Goal: Task Accomplishment & Management: Use online tool/utility

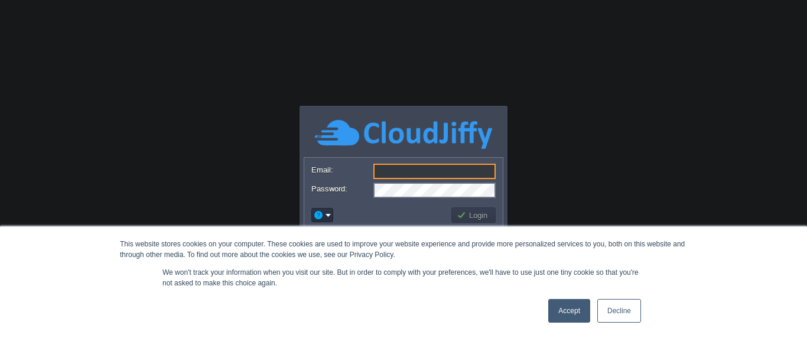
click at [580, 307] on link "Accept" at bounding box center [569, 311] width 42 height 24
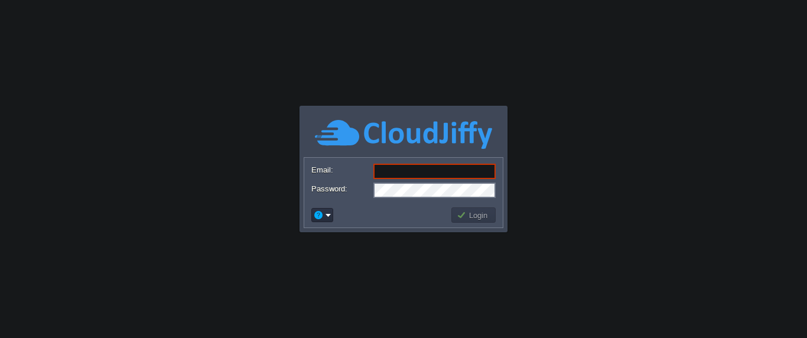
click at [396, 168] on input "Email:" at bounding box center [434, 171] width 122 height 15
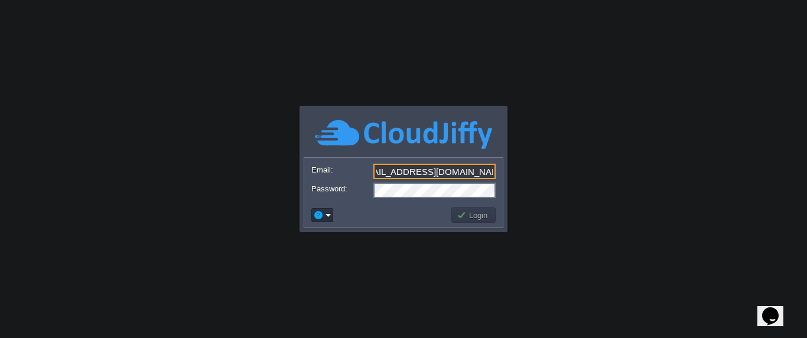
type input "[EMAIL_ADDRESS][DOMAIN_NAME]"
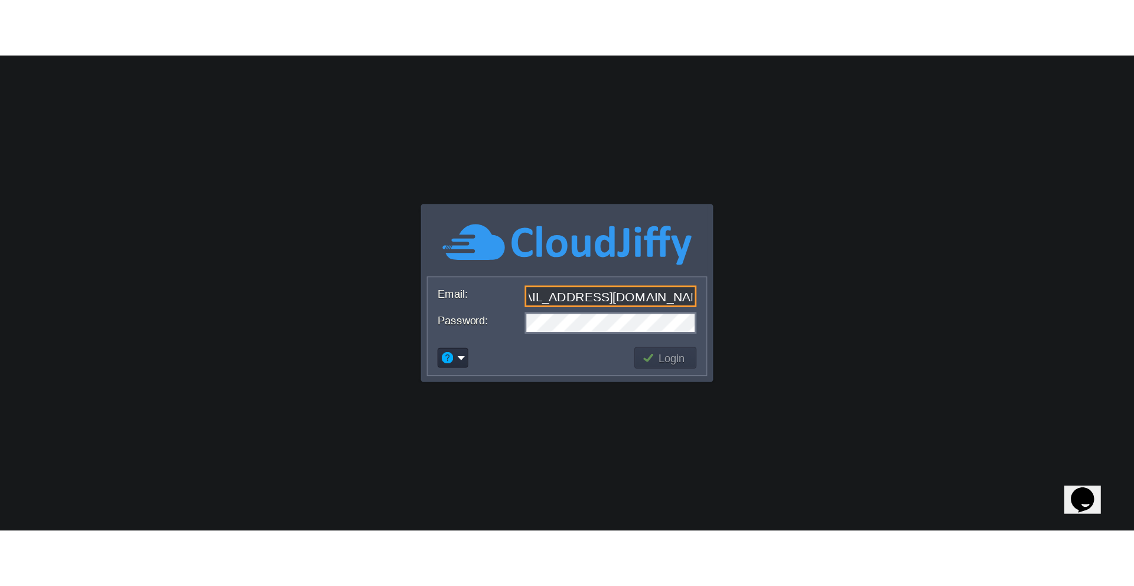
scroll to position [0, 0]
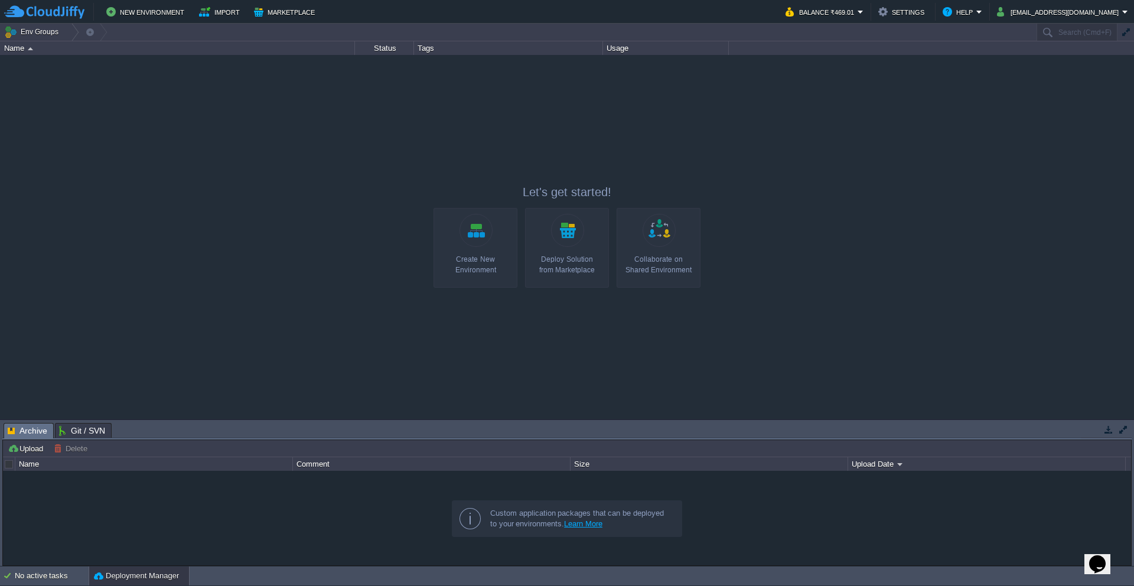
click at [85, 337] on span "Git / SVN" at bounding box center [82, 431] width 46 height 14
click at [38, 337] on span "Archive" at bounding box center [28, 431] width 40 height 15
click at [222, 17] on button "Import" at bounding box center [221, 12] width 44 height 14
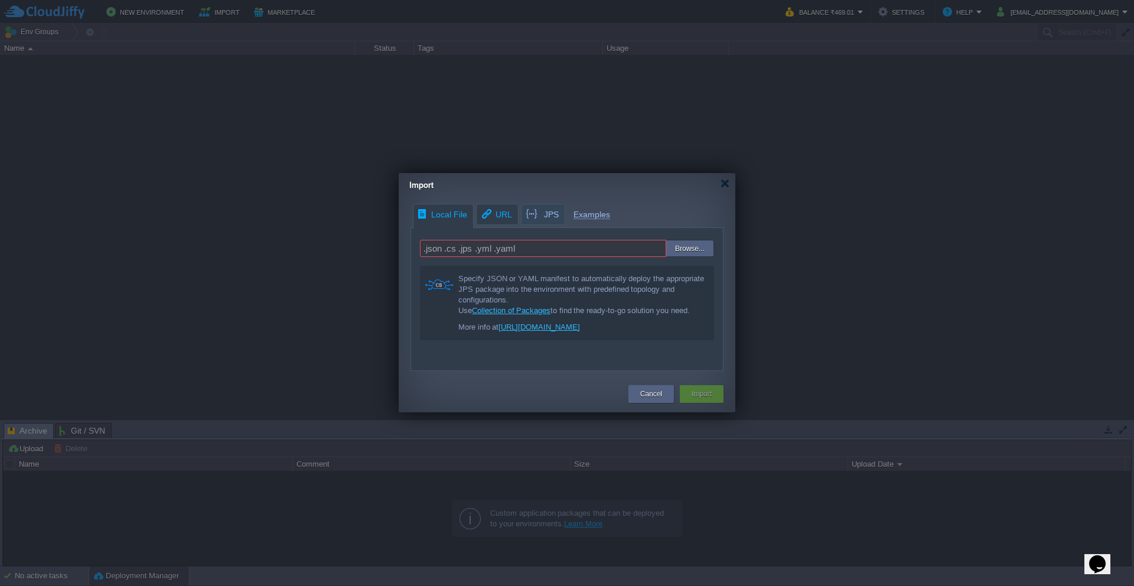
click at [502, 220] on span "URL" at bounding box center [496, 214] width 32 height 20
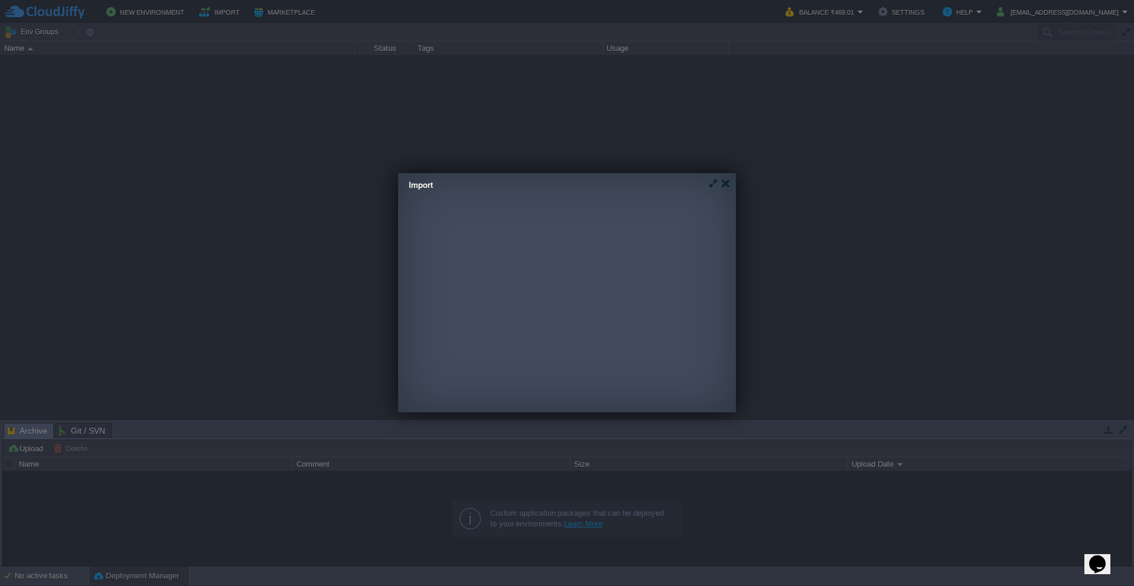
click at [526, 216] on div "Local File URL JPS Examples .json .cs .jps .yml .yaml Browse... Specify JSON or…" at bounding box center [566, 287] width 337 height 167
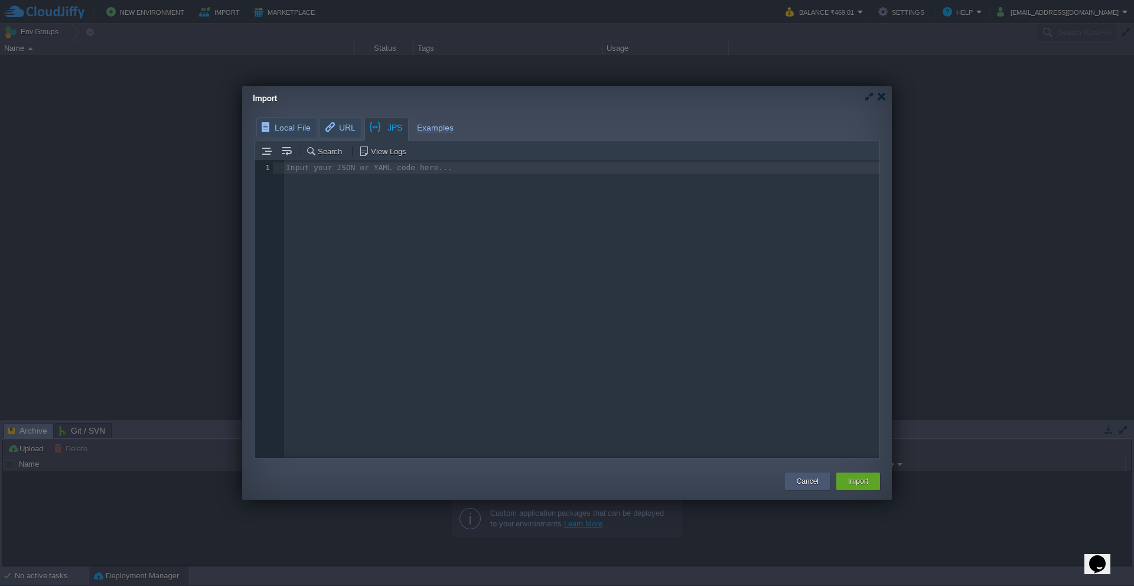
click at [806, 337] on div "Cancel" at bounding box center [808, 482] width 28 height 18
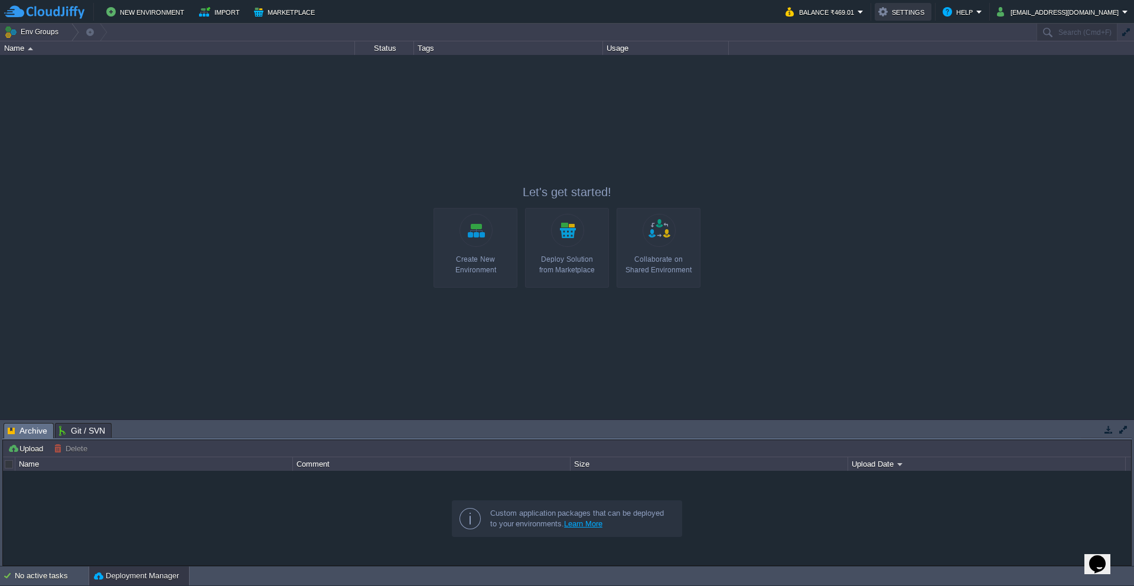
click at [806, 12] on button "Settings" at bounding box center [904, 12] width 50 height 14
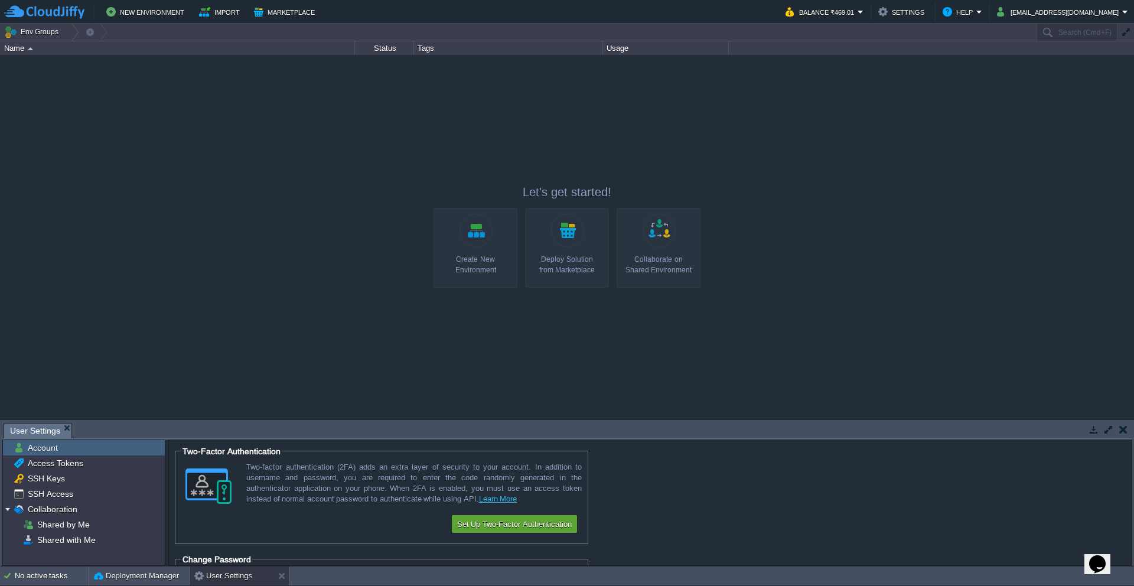
click at [559, 236] on link "Deploy Solution from Marketplace" at bounding box center [567, 248] width 84 height 80
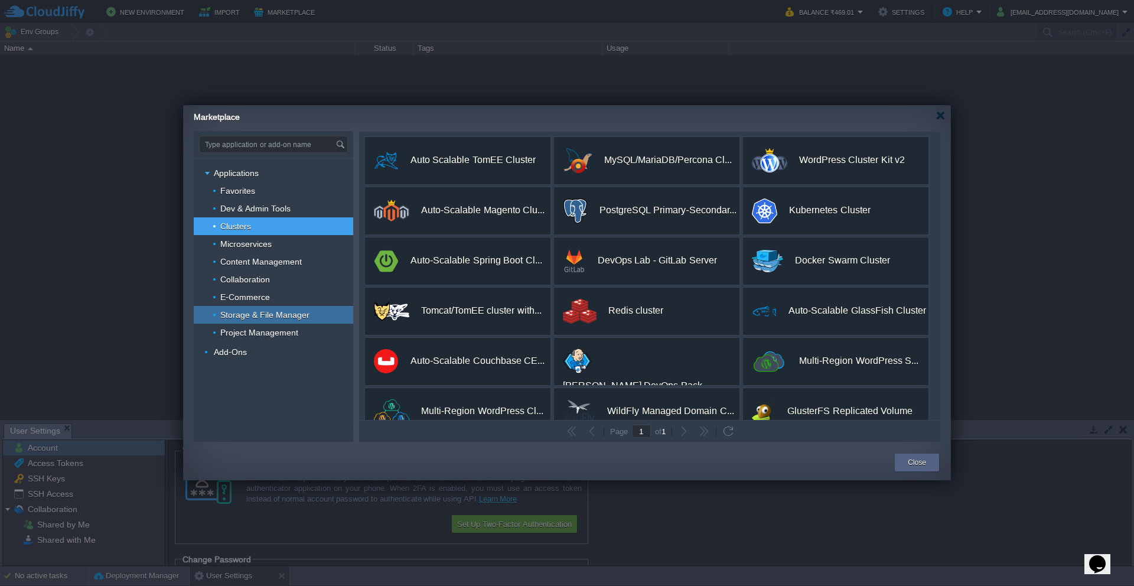
click at [280, 314] on span "Storage & File Manager" at bounding box center [265, 315] width 92 height 11
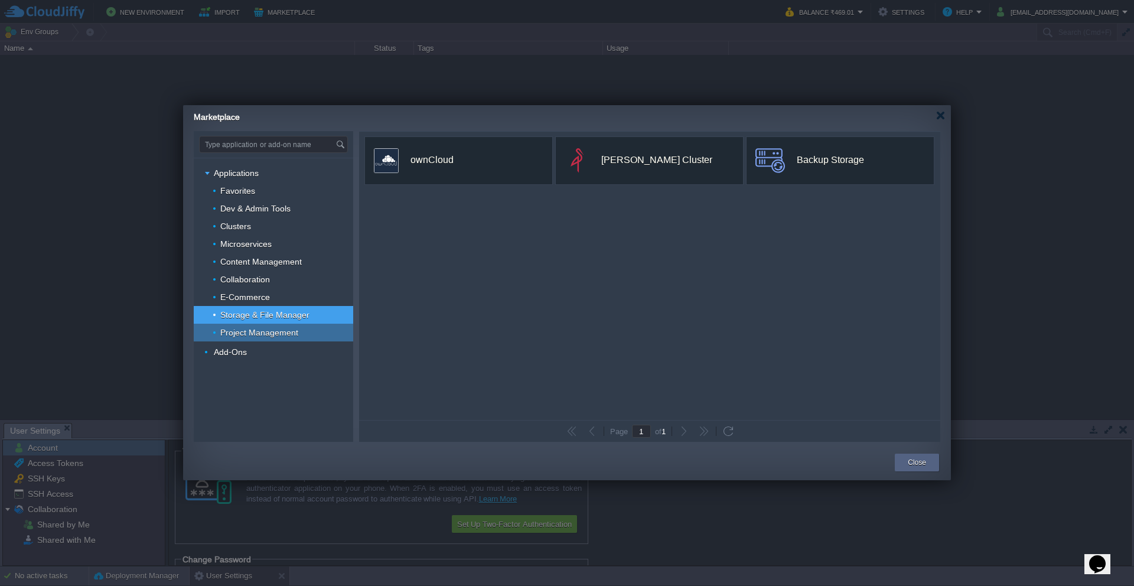
click at [278, 327] on span "Project Management" at bounding box center [259, 332] width 81 height 11
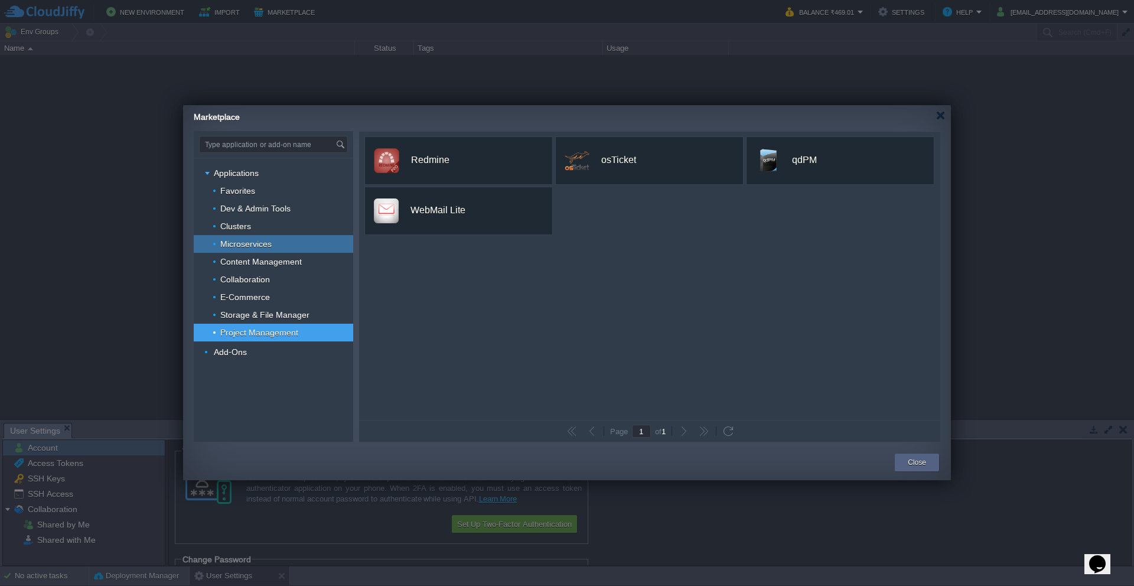
click at [289, 244] on div "Microservices" at bounding box center [274, 244] width 160 height 18
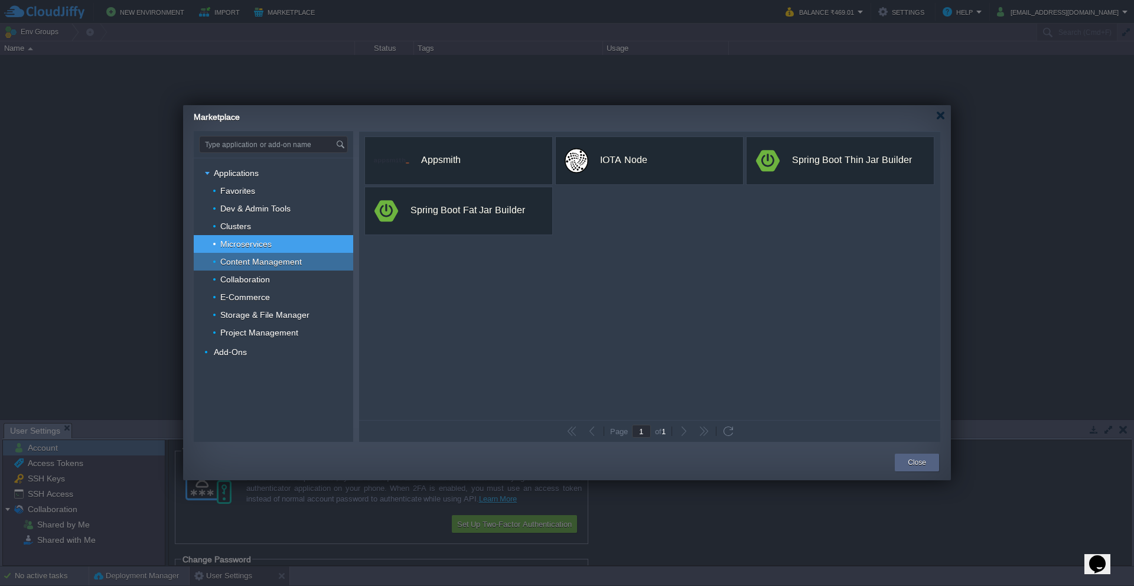
click at [272, 259] on span "Content Management" at bounding box center [261, 261] width 84 height 11
type input "Type application or add-on name"
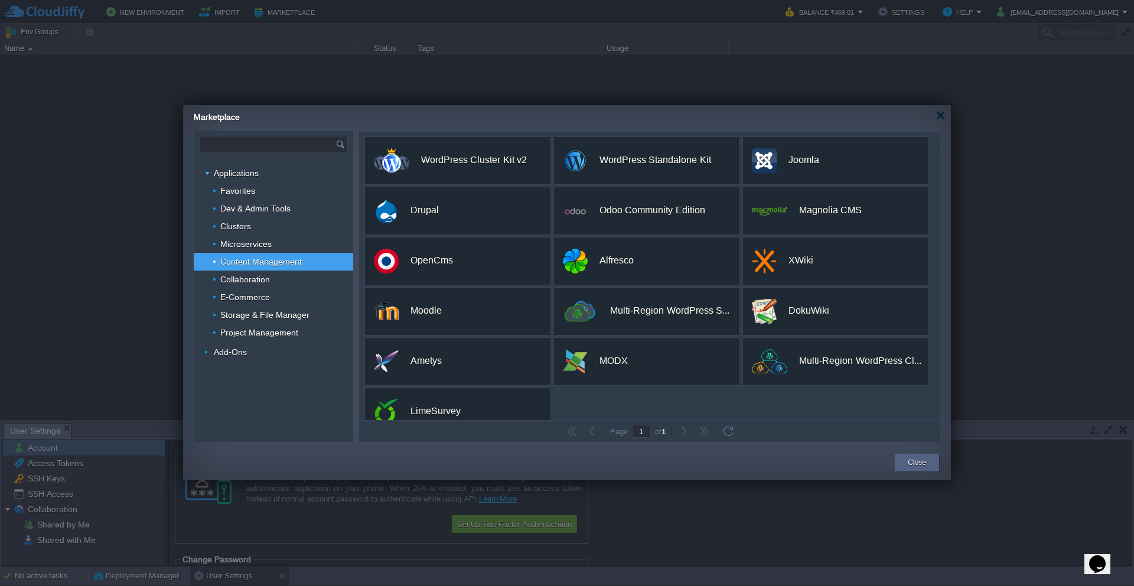
click at [315, 148] on input "text" at bounding box center [268, 144] width 136 height 16
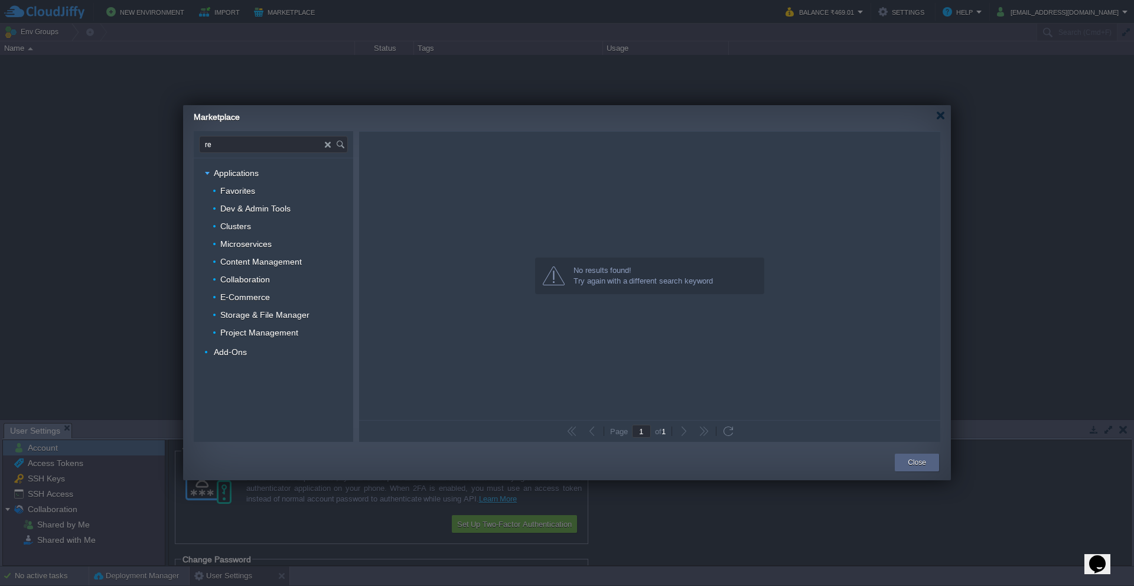
type input "r"
type input "m"
type input "node"
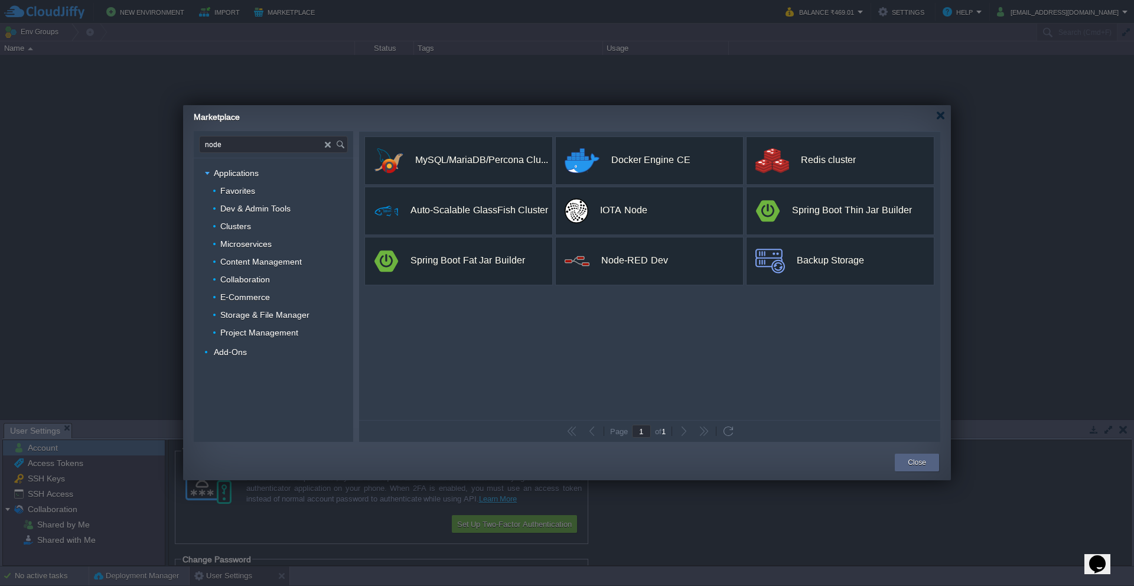
click at [489, 100] on div at bounding box center [567, 293] width 1134 height 586
click at [806, 337] on button "Close" at bounding box center [917, 463] width 18 height 12
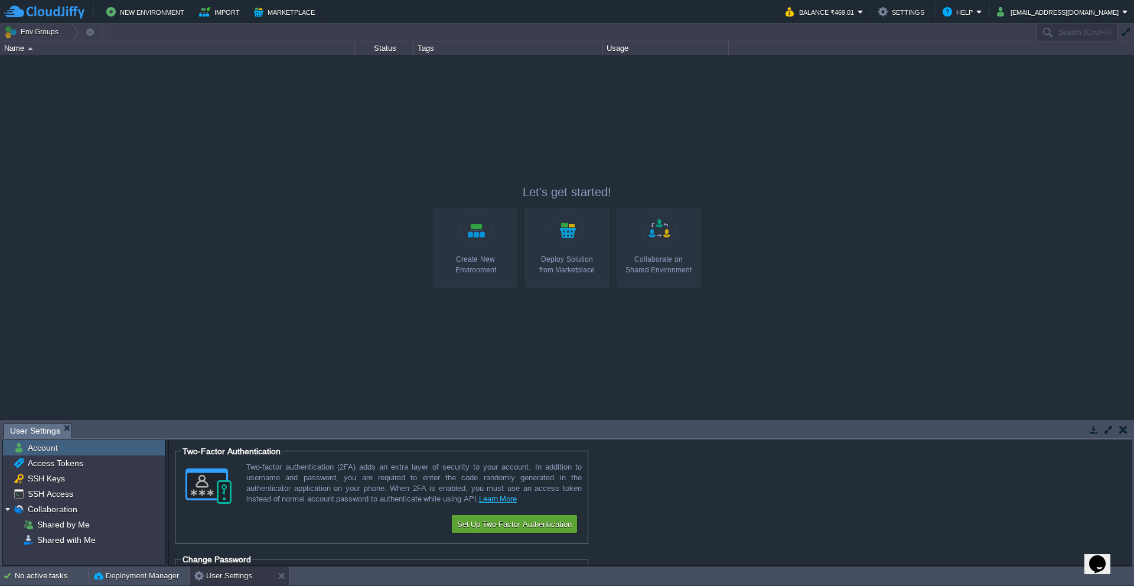
click at [28, 48] on img at bounding box center [30, 48] width 5 height 3
click at [54, 28] on button "Env Groups" at bounding box center [33, 32] width 58 height 17
click at [48, 47] on span "My First Project" at bounding box center [46, 49] width 54 height 9
click at [460, 228] on link "Create New Environment" at bounding box center [476, 248] width 84 height 80
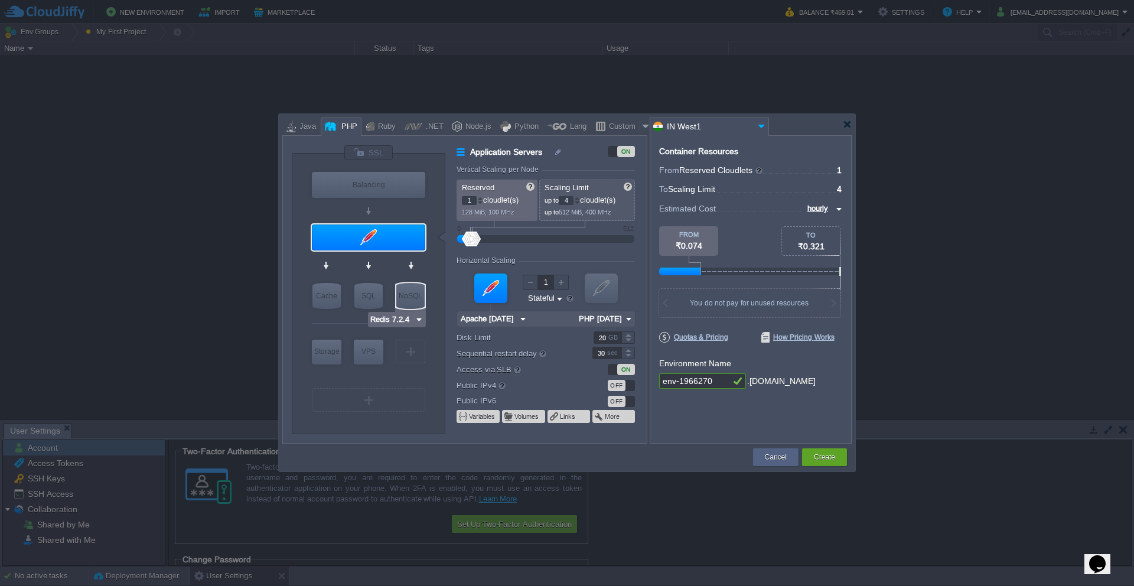
type input "NGINX 1.28.0"
click at [382, 130] on div "Ruby" at bounding box center [385, 127] width 21 height 18
type input "Application Servers"
type input "8"
type input "Apache Ruby 2..."
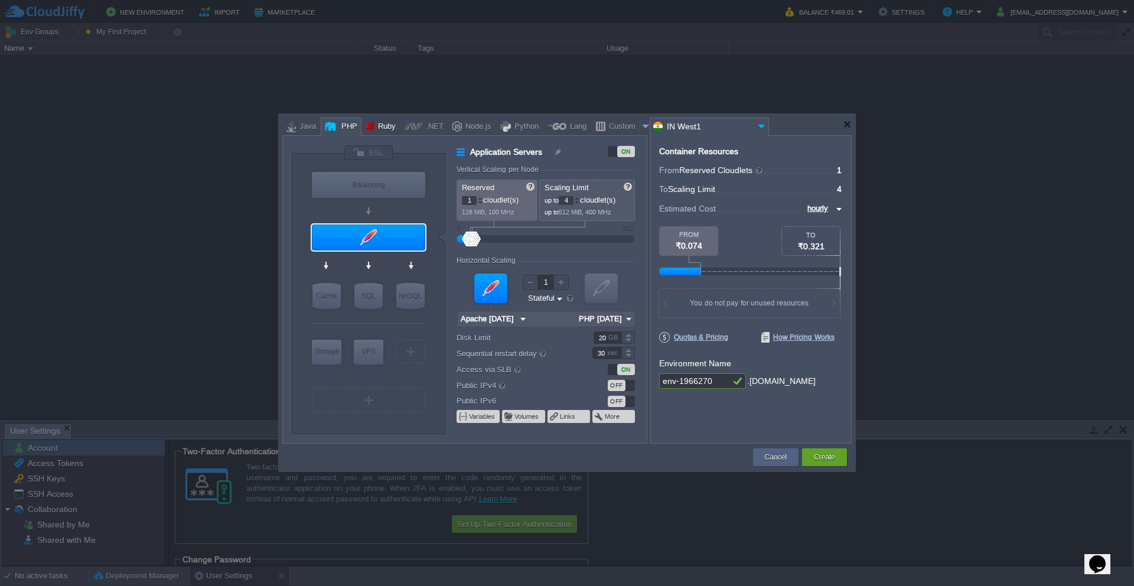
type input "Ruby 3.4.6"
click at [475, 129] on div "Node.js" at bounding box center [477, 127] width 30 height 18
type input "Application Servers"
type input "4"
type input "Node.js 24.9.0 LTS"
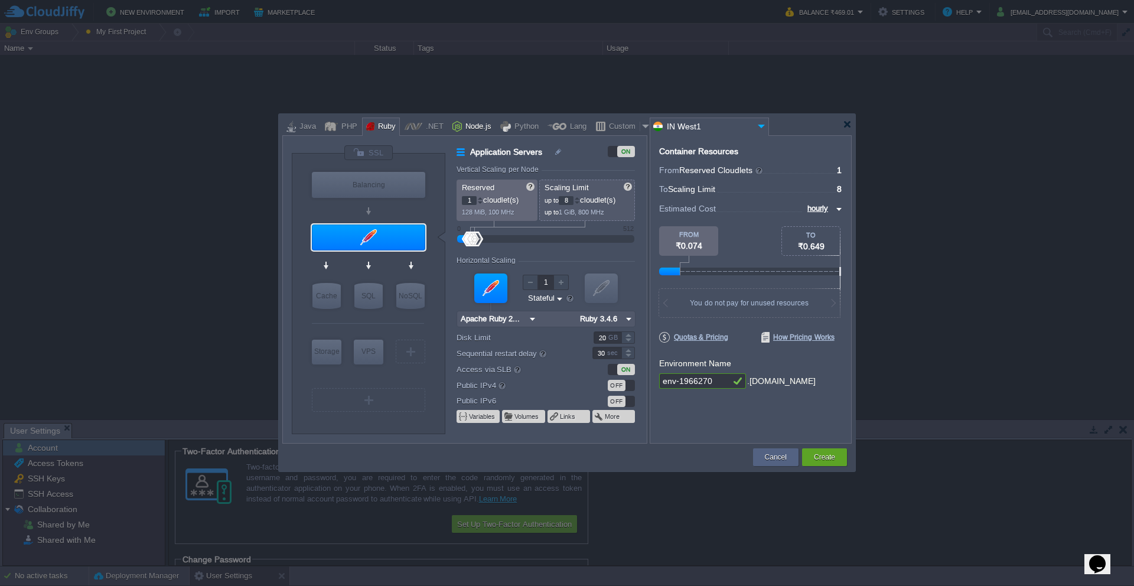
type input "24.9.0-pm2"
drag, startPoint x: 717, startPoint y: 381, endPoint x: 618, endPoint y: 381, distance: 98.7
click at [618, 337] on div "VM Balancing VM Application Servers VM Cache VM SQL VM NoSQL VM Storage VM VPS …" at bounding box center [567, 289] width 570 height 308
click at [776, 337] on button "Cancel" at bounding box center [776, 457] width 22 height 12
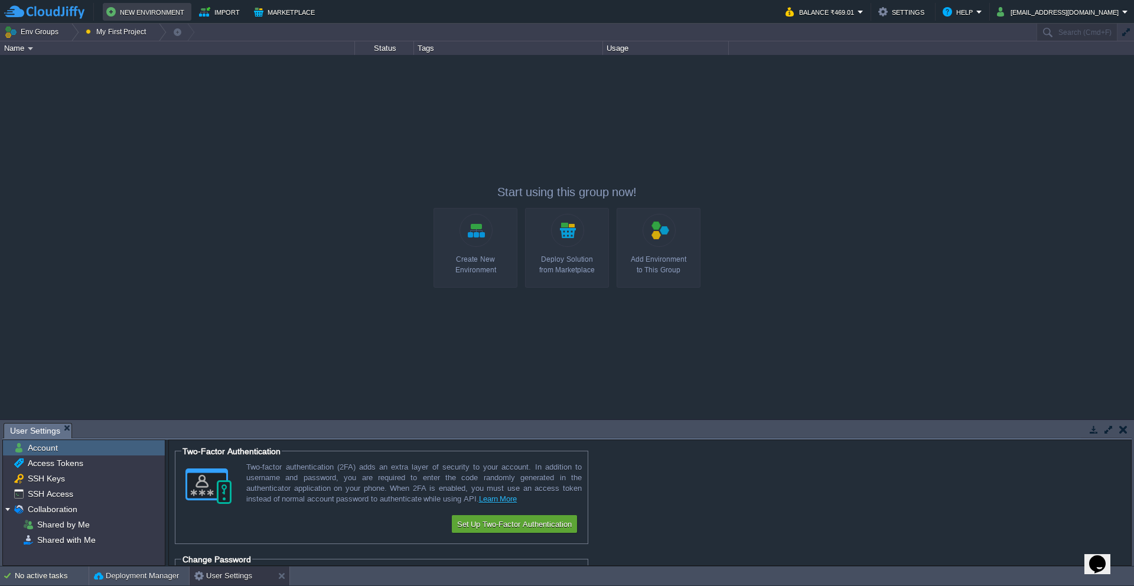
click at [137, 16] on button "New Environment" at bounding box center [147, 12] width 82 height 14
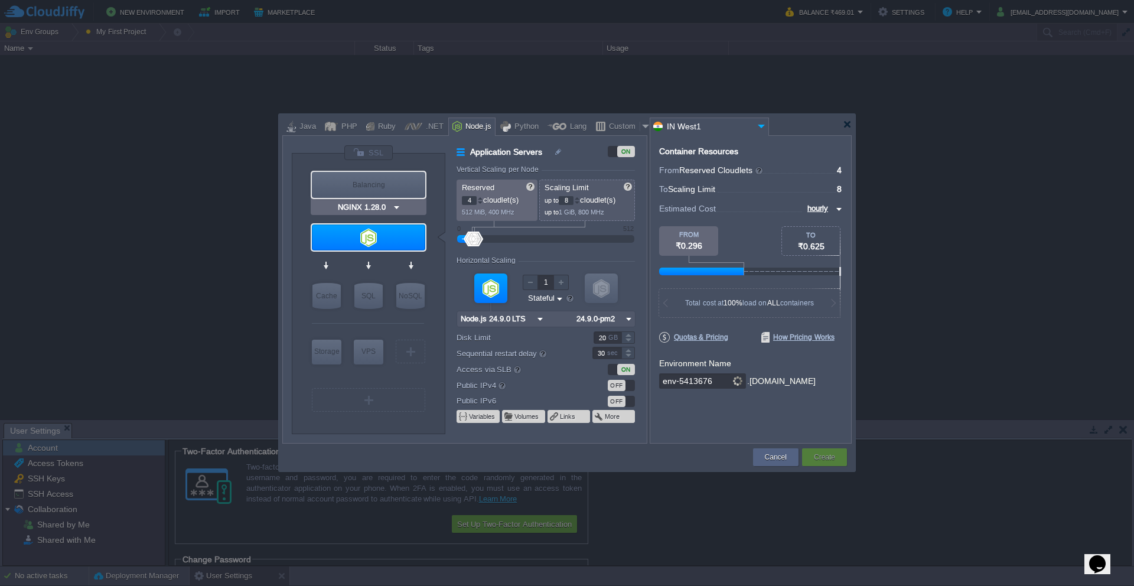
type input "Node.js 24.9.0 LTS"
click at [806, 125] on div at bounding box center [847, 124] width 9 height 9
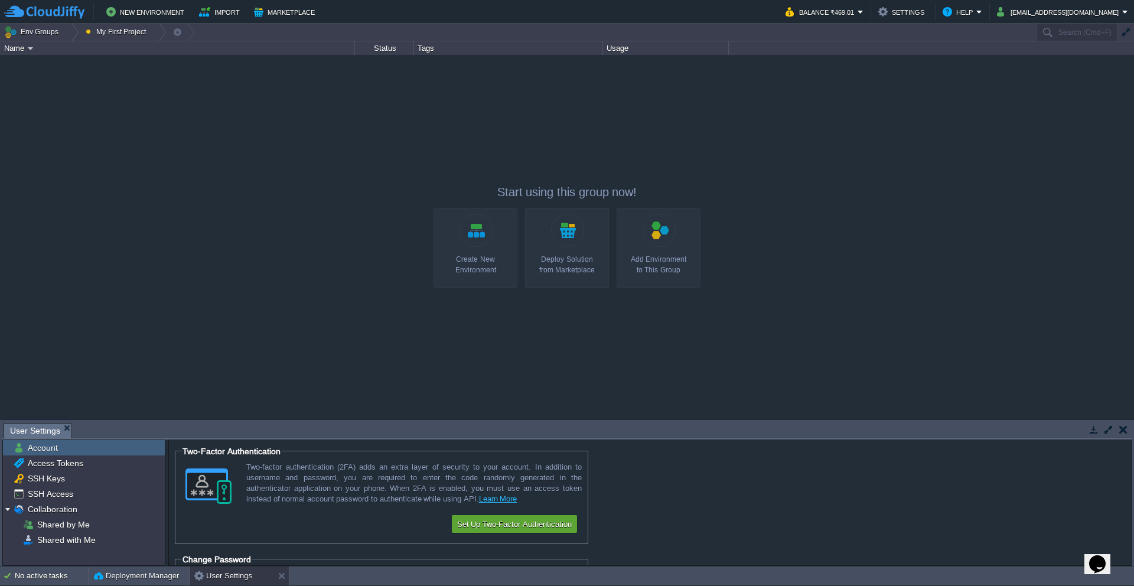
click at [473, 255] on div "Create New Environment" at bounding box center [475, 264] width 77 height 21
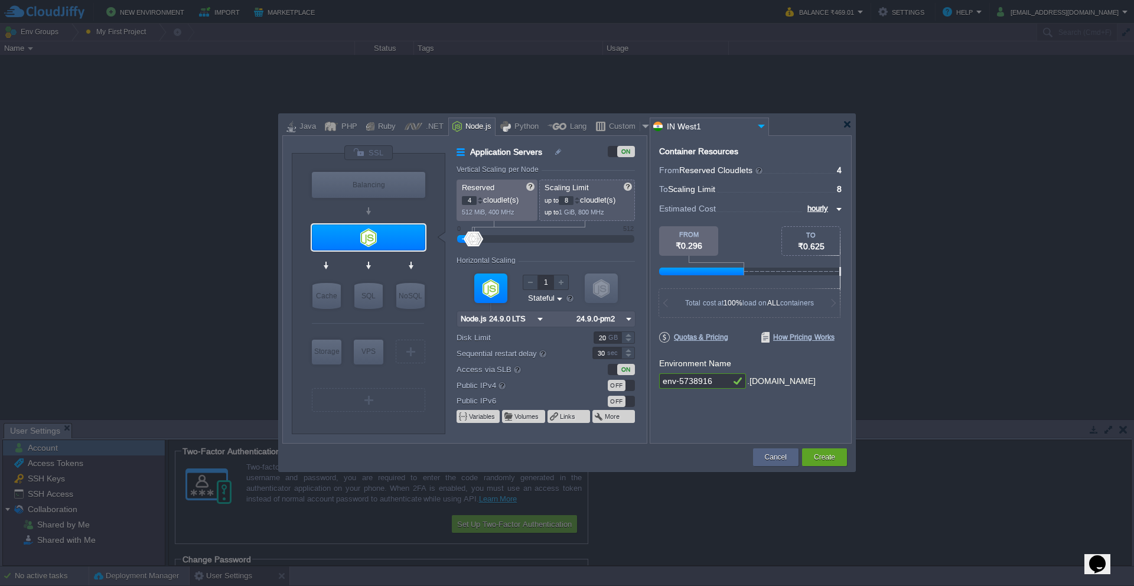
click at [474, 120] on div "Node.js" at bounding box center [477, 127] width 30 height 18
type input "NGINX 1.28.0"
click at [398, 207] on img at bounding box center [396, 207] width 9 height 12
click at [415, 154] on div "VM Balancing VM Application Servers VM Cache VM SQL VM NoSQL VM Storage VM VPS …" at bounding box center [369, 294] width 154 height 280
click at [384, 180] on div "Balancing" at bounding box center [368, 185] width 113 height 26
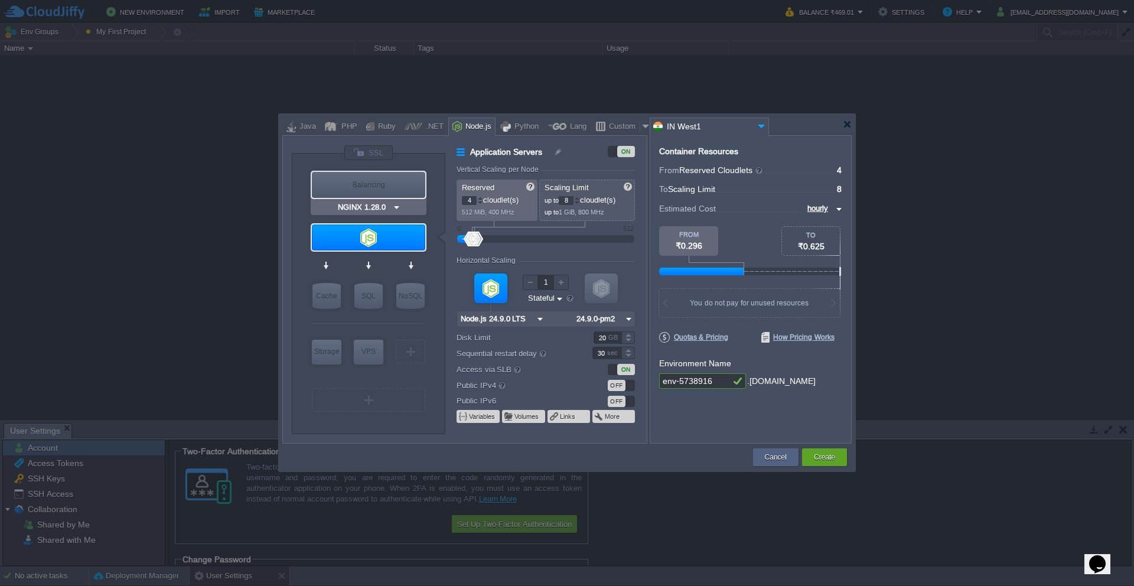
type input "Load Balancer"
type input "1"
type input "4"
type input "NGINX 1.28.0"
type input "1.28.0-almalin..."
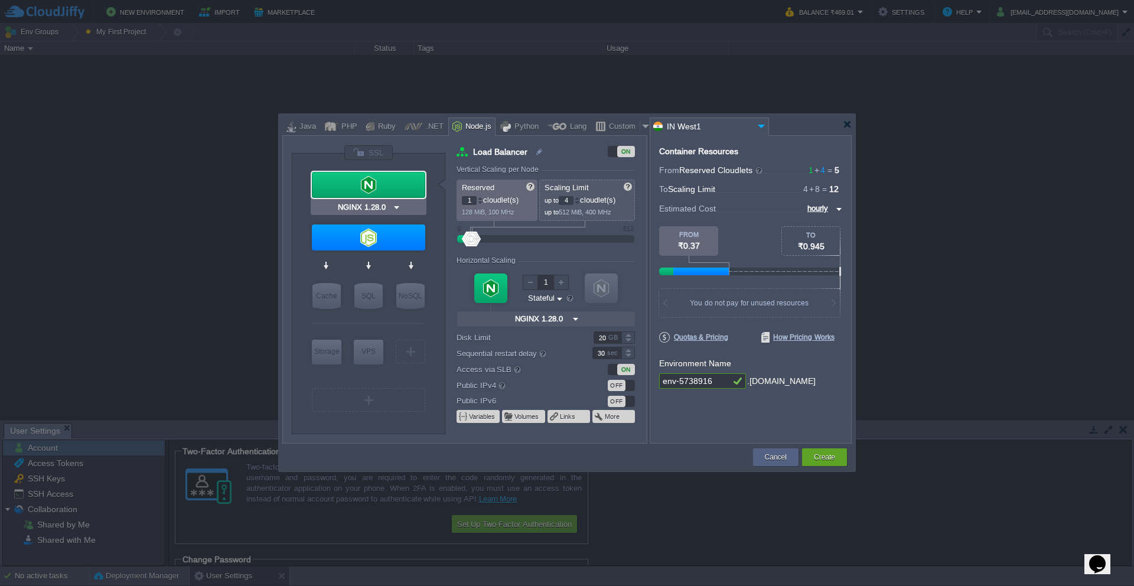
click at [399, 190] on div at bounding box center [368, 185] width 113 height 26
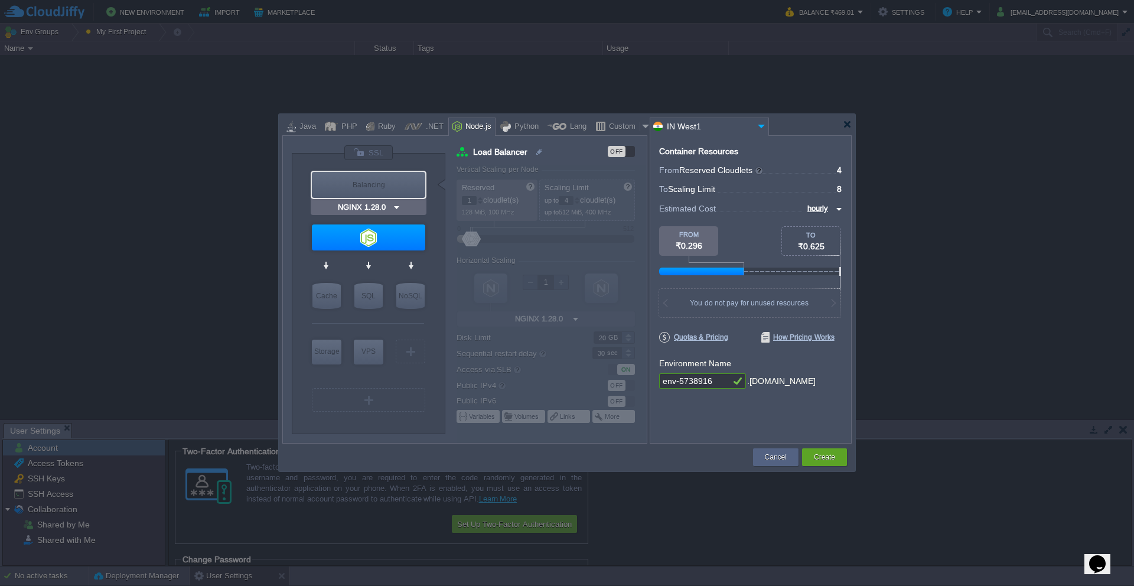
type input "Node.js 24.9.0 LTS"
click at [387, 233] on div at bounding box center [368, 238] width 113 height 26
type input "Application Servers"
type input "4"
type input "8"
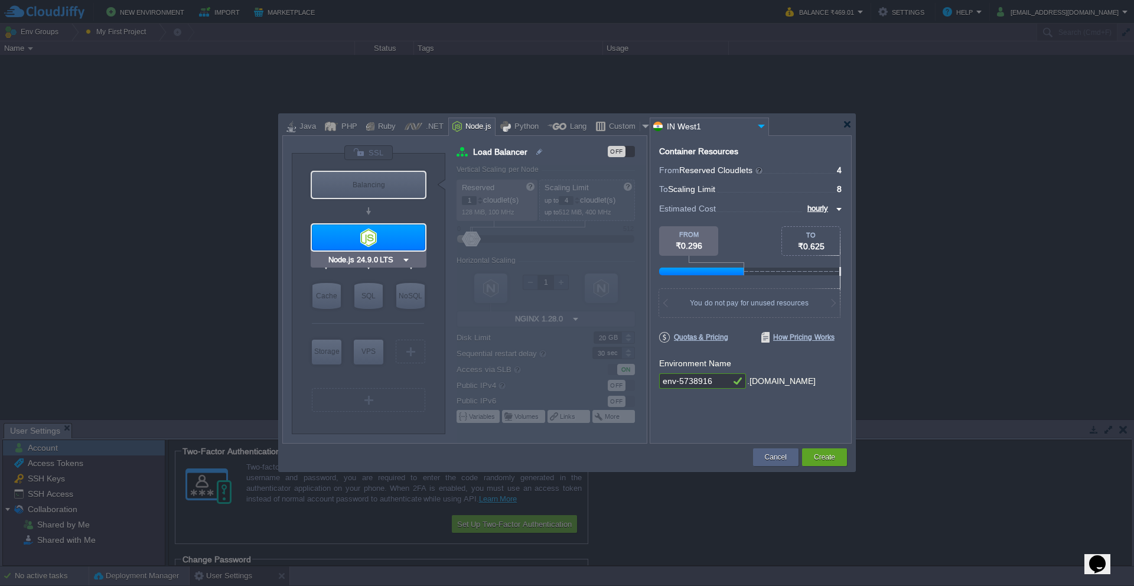
type input "Node.js 24.9.0 LTS"
type input "24.9.0-pm2"
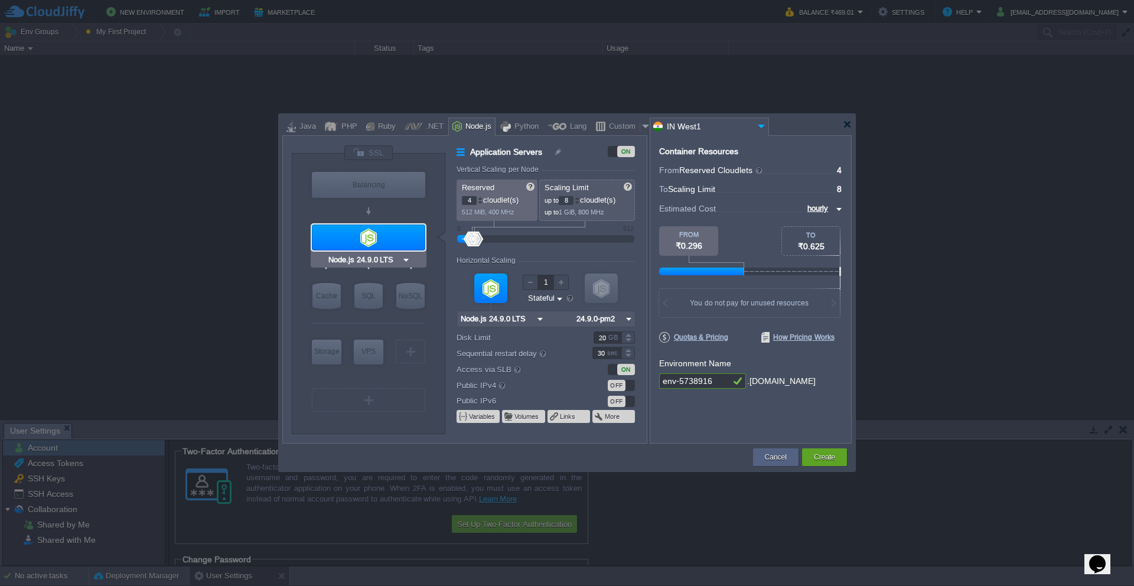
type input "NGINX 1.28.0"
click at [385, 192] on div "Balancing" at bounding box center [368, 185] width 113 height 26
type input "Load Balancer"
type input "1"
type input "4"
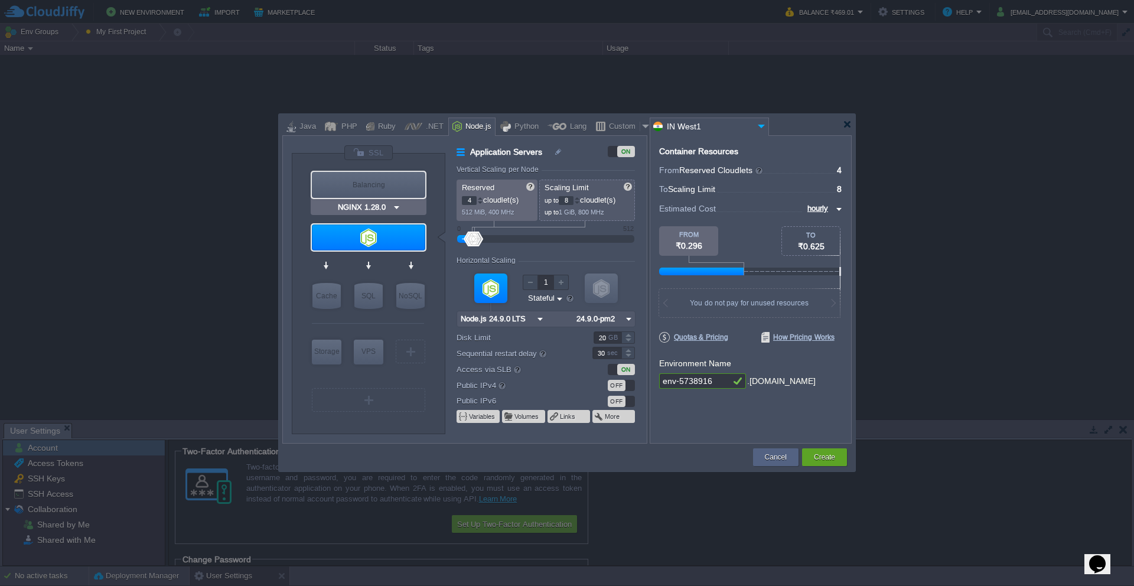
type input "NGINX 1.28.0"
type input "1.28.0-almalin..."
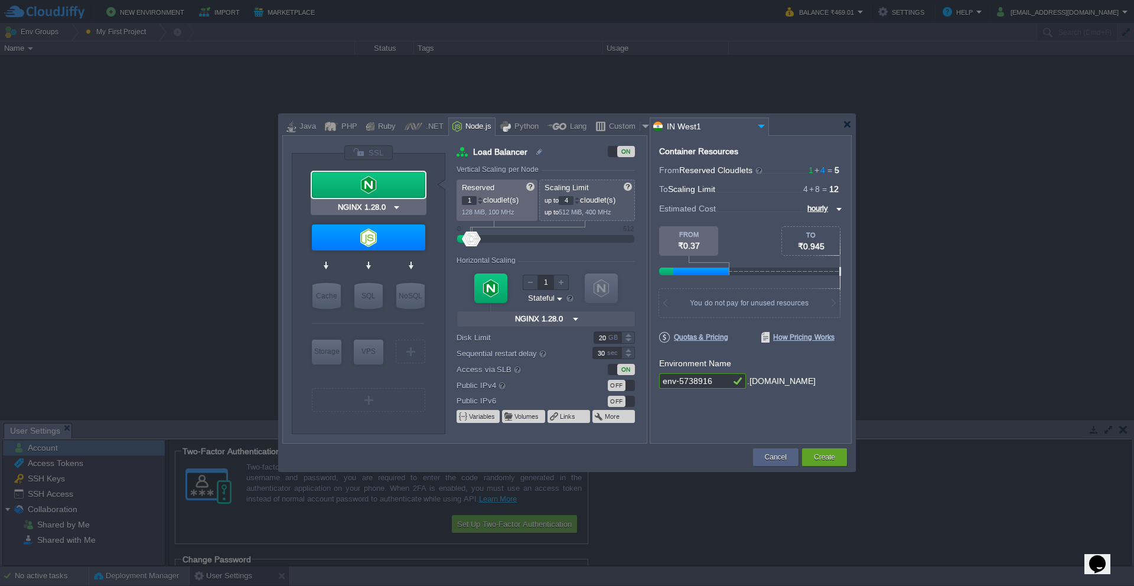
type input "Node.js 24.9.0 LTS"
click at [379, 237] on div at bounding box center [368, 238] width 113 height 26
type input "Application Servers"
type input "4"
type input "8"
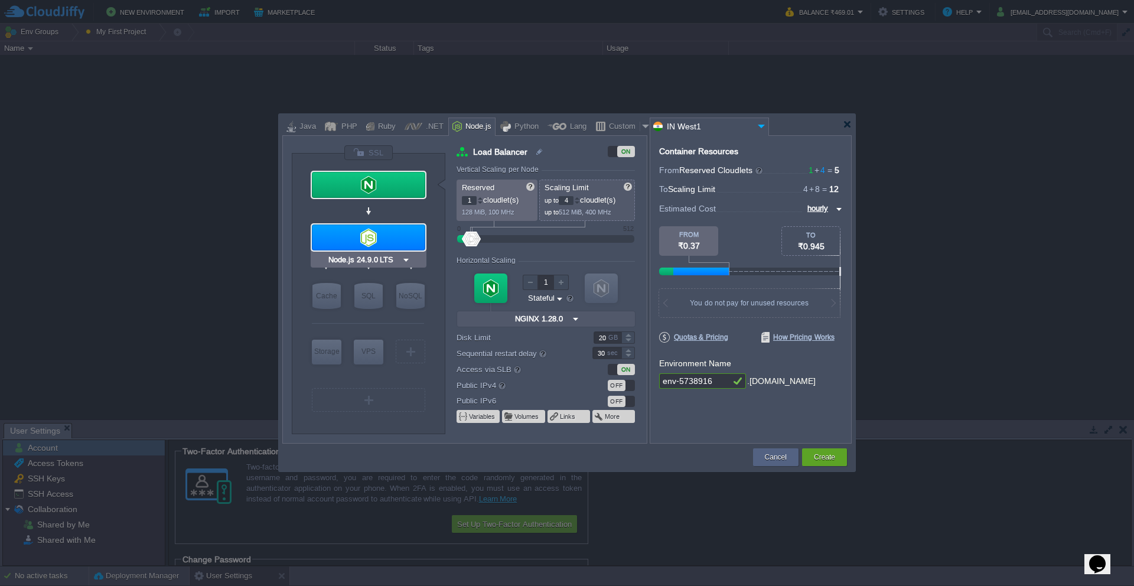
type input "Node.js 24.9.0 LTS"
type input "24.9.0-pm2"
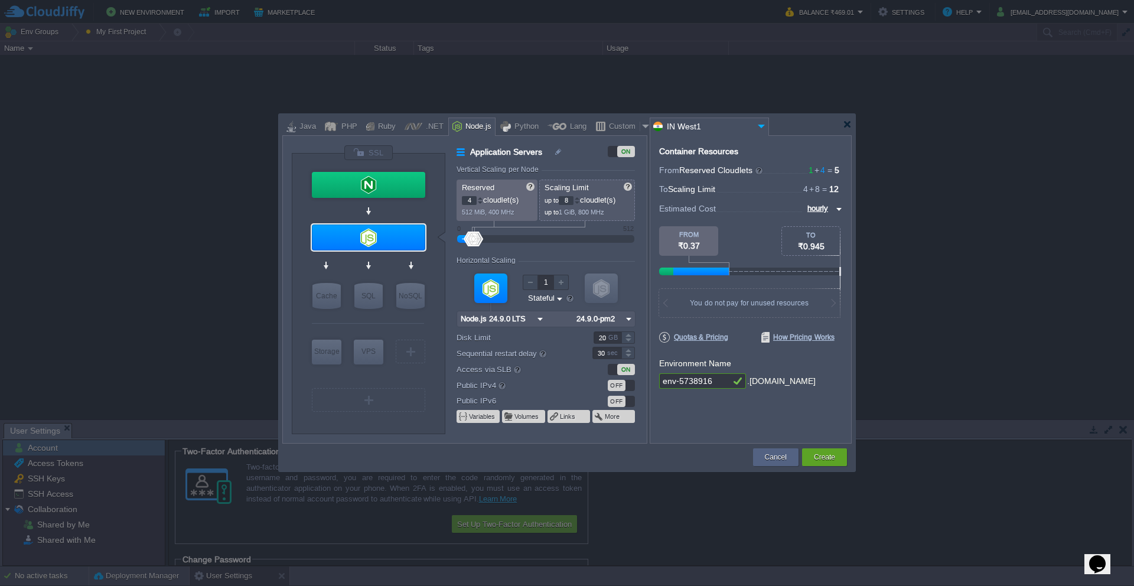
click at [333, 320] on div at bounding box center [368, 323] width 112 height 25
drag, startPoint x: 717, startPoint y: 379, endPoint x: 651, endPoint y: 382, distance: 66.2
click at [651, 337] on div "Container Resources From Reserved Cloudlets 1 + 4 ... = 5 not added To Scaling …" at bounding box center [751, 289] width 202 height 308
type input "MariaDB 12.0.2"
click at [512, 337] on span at bounding box center [509, 416] width 11 height 9
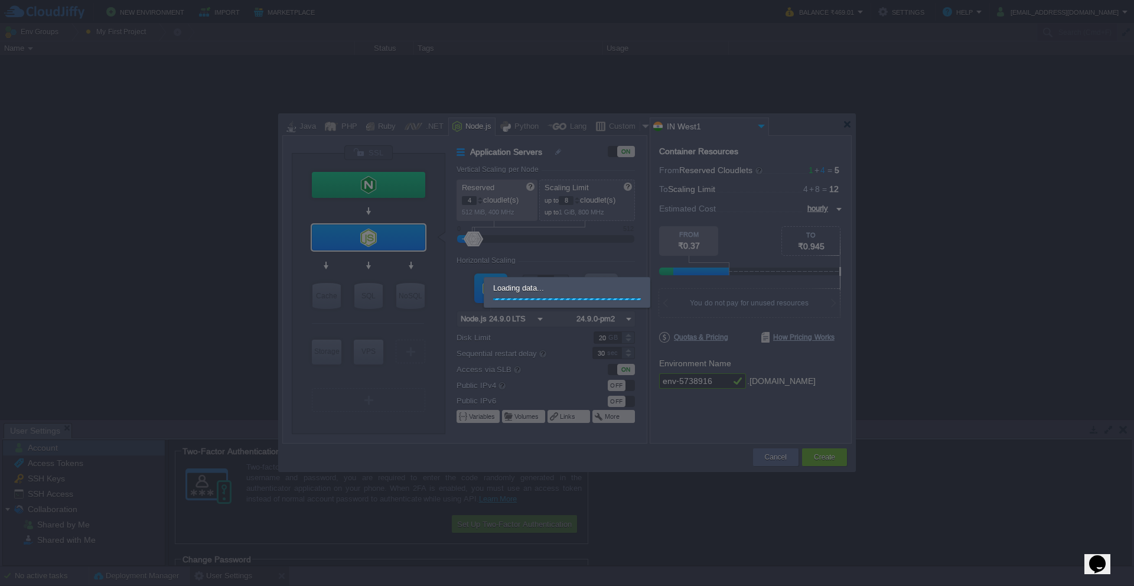
drag, startPoint x: 1028, startPoint y: 253, endPoint x: 1028, endPoint y: 265, distance: 11.8
click at [806, 253] on div at bounding box center [567, 293] width 1134 height 586
